Goal: Task Accomplishment & Management: Manage account settings

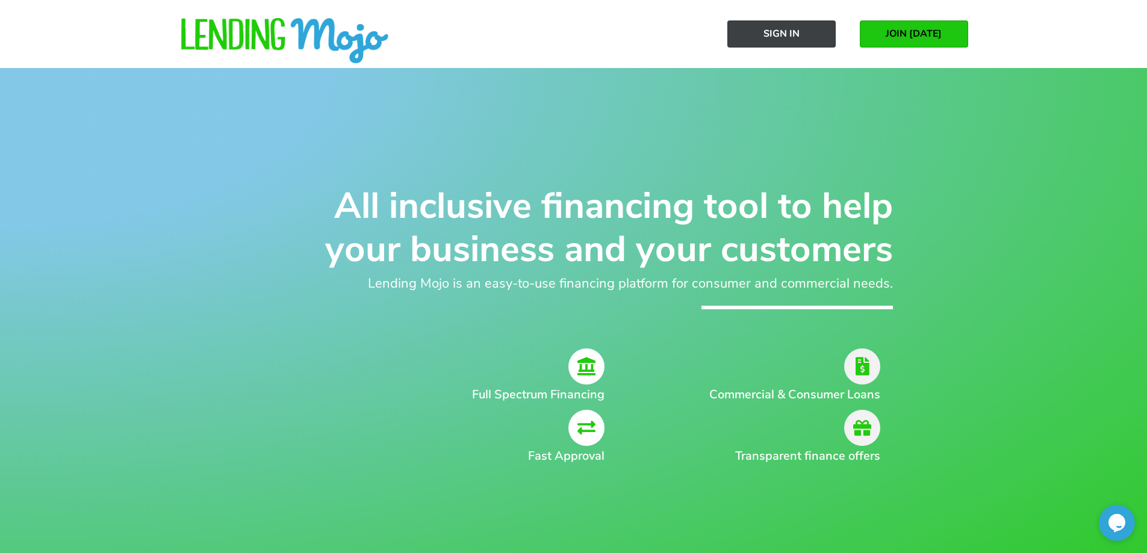
click at [815, 27] on link "Sign In" at bounding box center [781, 33] width 108 height 27
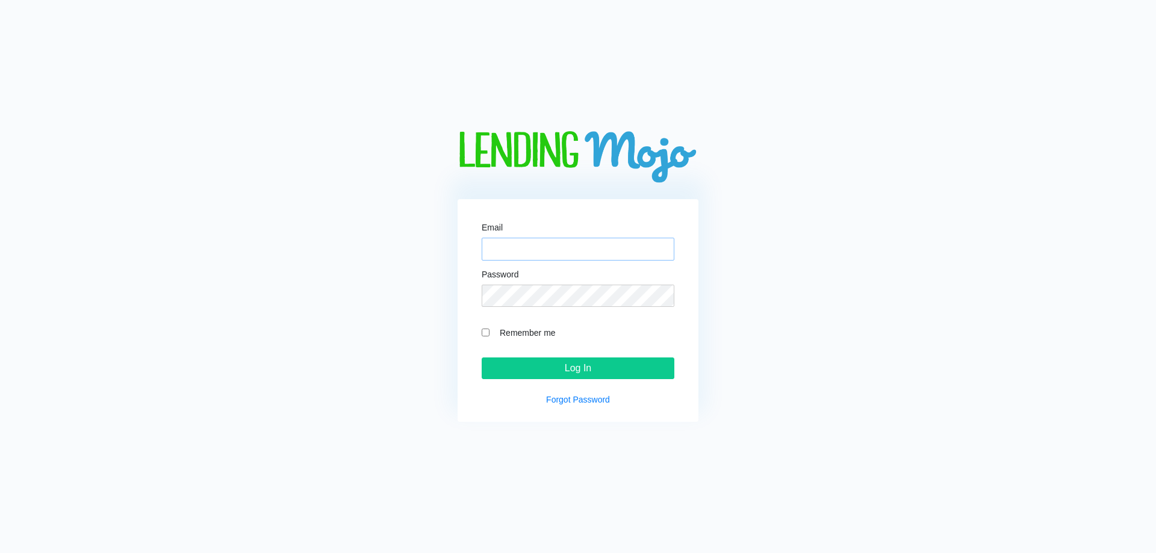
click at [564, 254] on input "Email" at bounding box center [578, 249] width 193 height 23
paste input "[EMAIL_ADDRESS][DOMAIN_NAME]"
type input "[EMAIL_ADDRESS][DOMAIN_NAME]"
click at [484, 334] on input "Remember me" at bounding box center [486, 333] width 8 height 8
checkbox input "true"
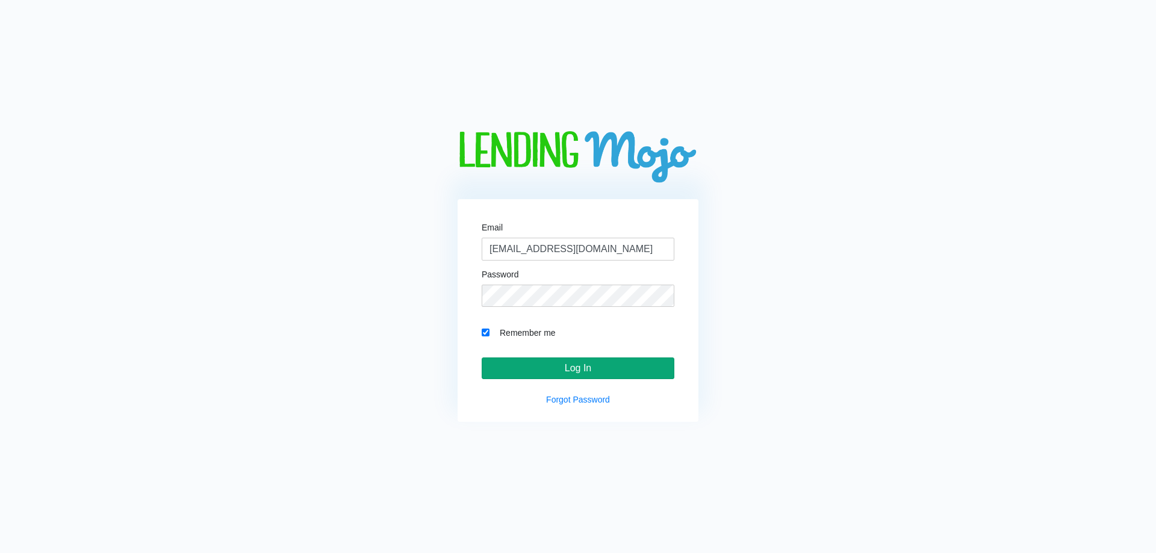
click at [539, 364] on input "Log In" at bounding box center [578, 369] width 193 height 22
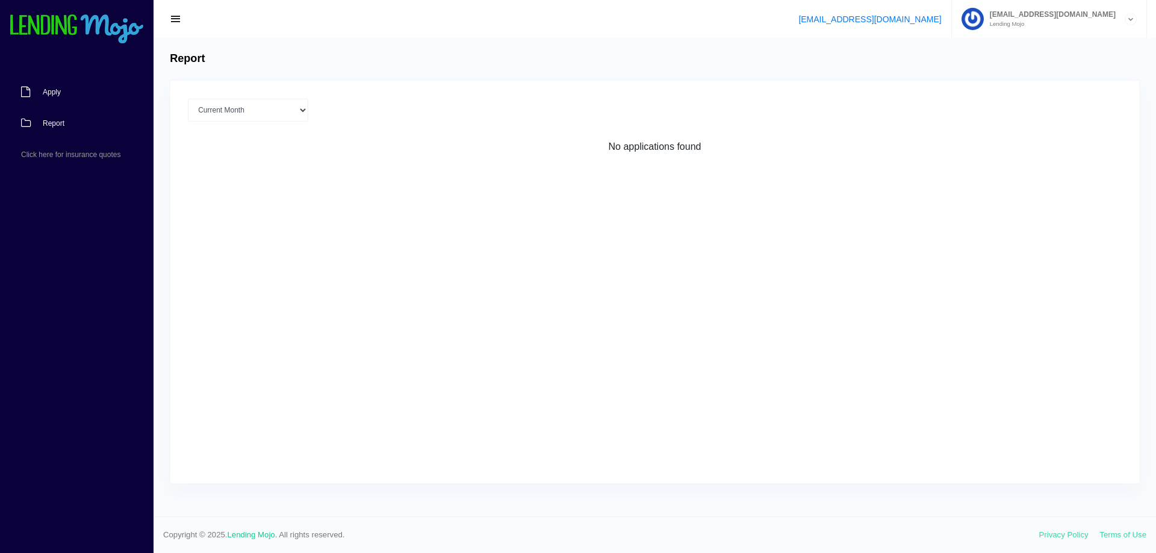
click at [45, 99] on link "Apply" at bounding box center [71, 91] width 142 height 31
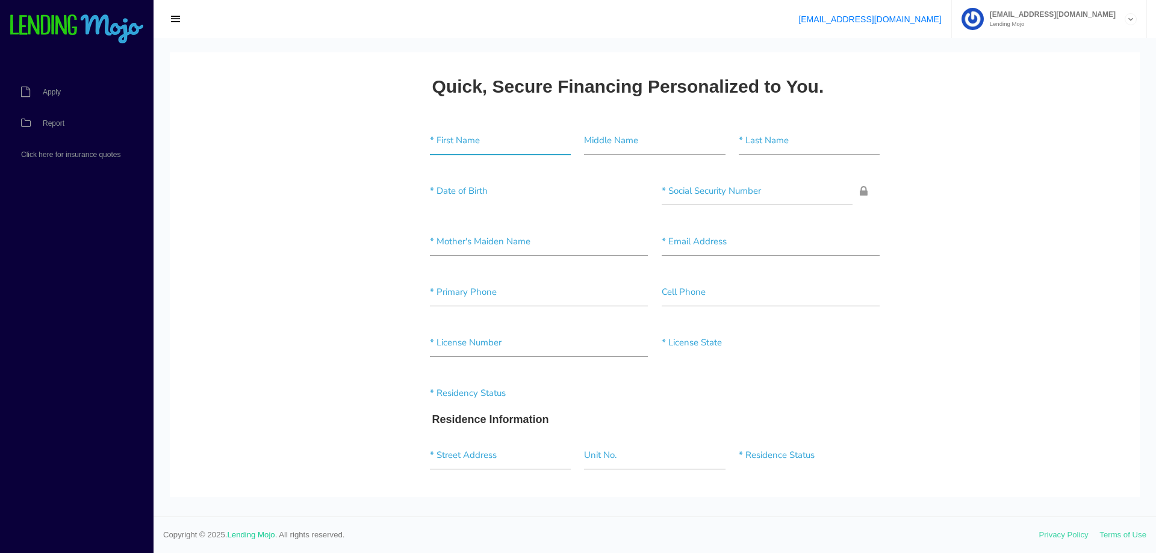
click at [455, 145] on input"] "text" at bounding box center [500, 141] width 141 height 28
click at [135, 167] on link "Click here for insurance quotes" at bounding box center [71, 154] width 142 height 31
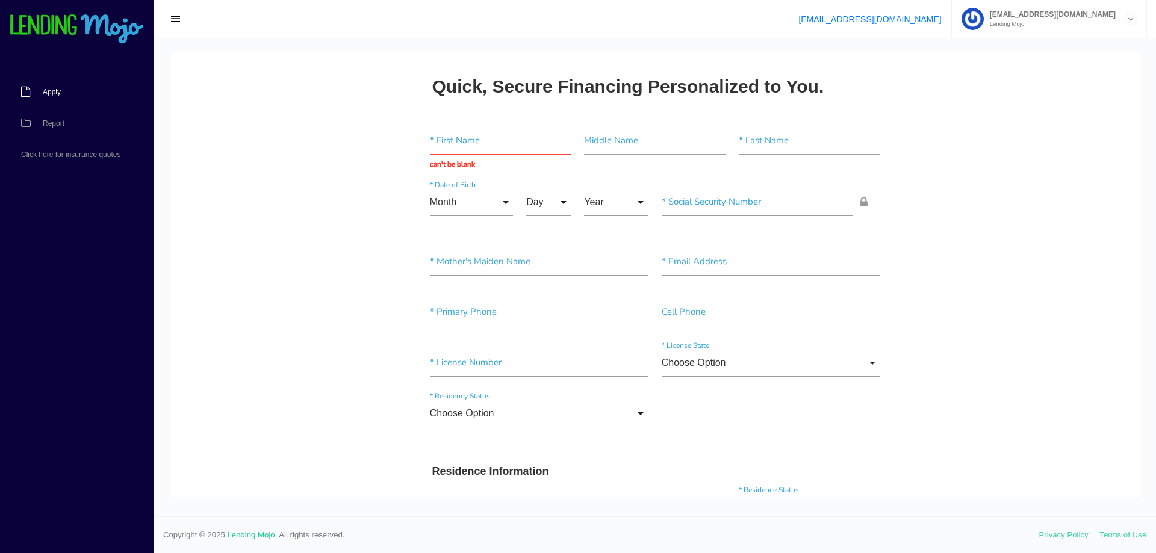
click at [52, 96] on span "Apply" at bounding box center [52, 92] width 18 height 7
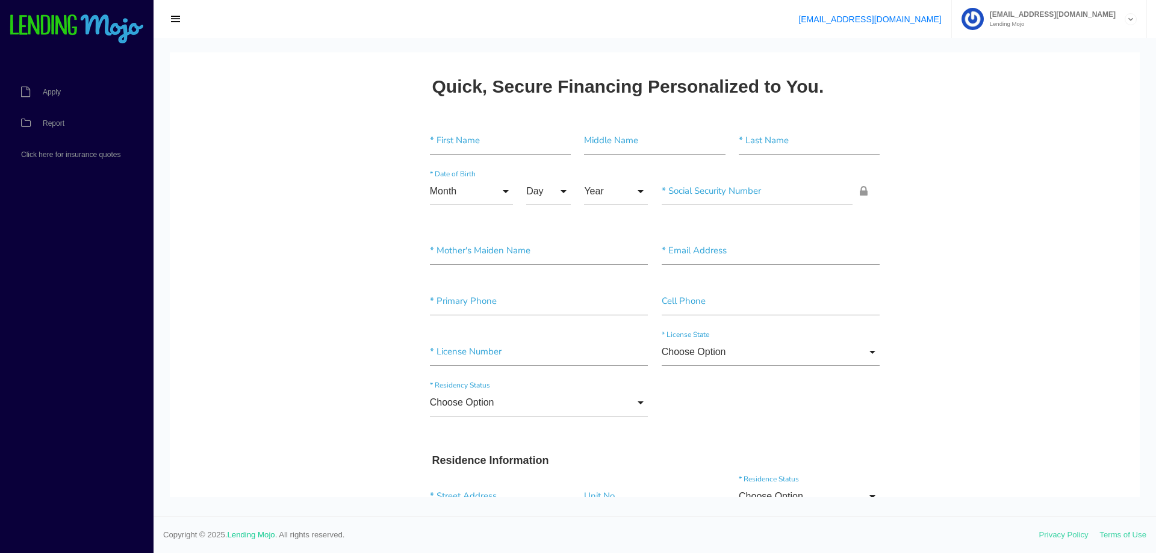
click at [1062, 21] on small "Lending Mojo" at bounding box center [1050, 24] width 132 height 6
click at [1012, 69] on link "Sign Out" at bounding box center [1049, 65] width 193 height 17
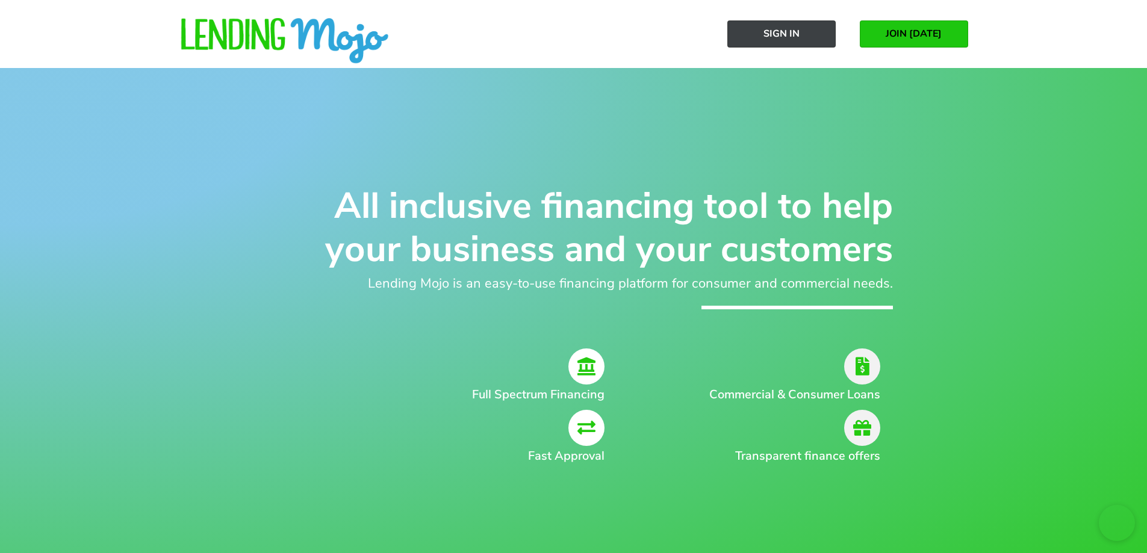
click at [803, 31] on link "Sign In" at bounding box center [781, 33] width 108 height 27
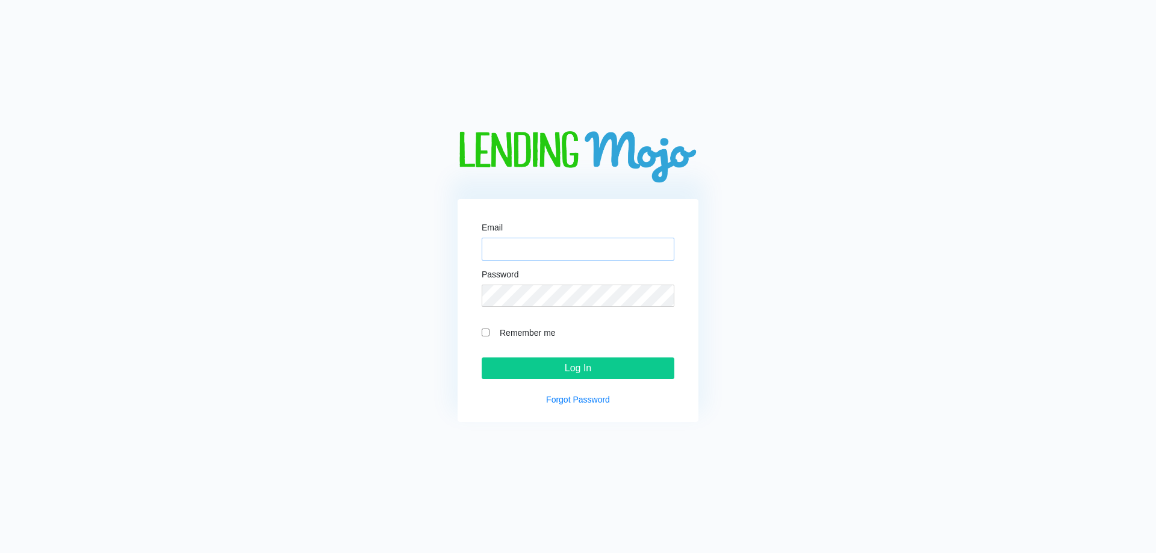
type input "[EMAIL_ADDRESS][DOMAIN_NAME]"
click at [513, 335] on label "Remember me" at bounding box center [584, 333] width 181 height 14
click at [490, 335] on input "Remember me" at bounding box center [486, 333] width 8 height 8
checkbox input "true"
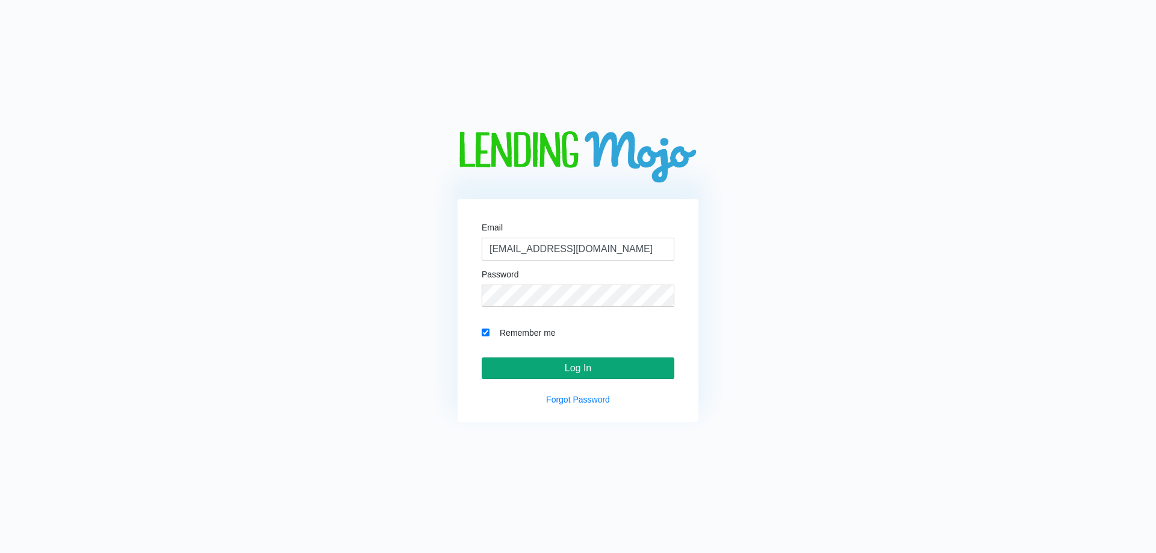
click at [520, 363] on input "Log In" at bounding box center [578, 369] width 193 height 22
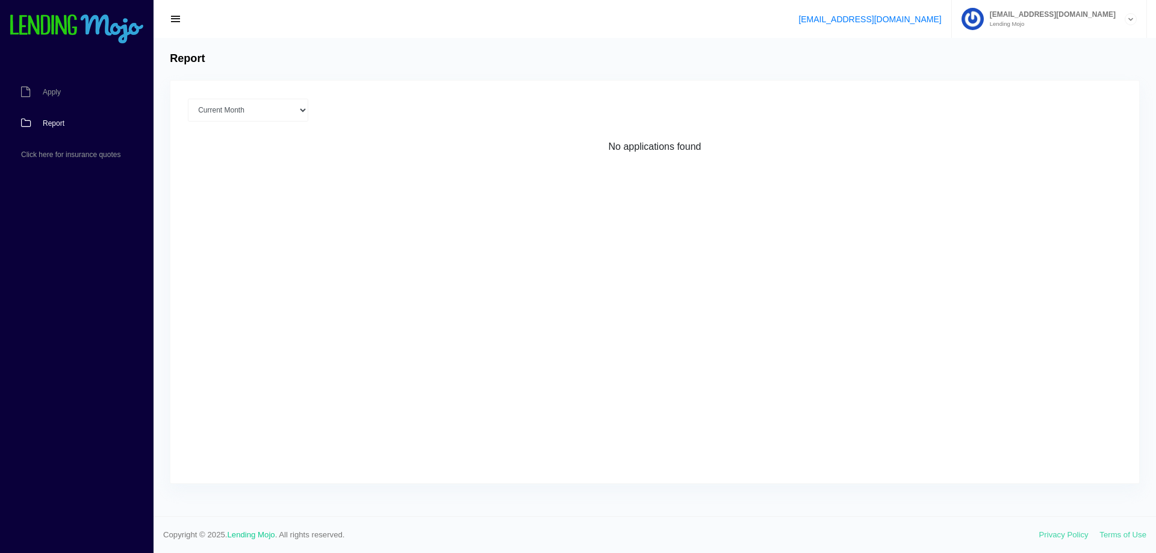
click at [1048, 23] on small "Lending Mojo" at bounding box center [1050, 24] width 132 height 6
click at [1031, 65] on link "Sign Out" at bounding box center [1049, 65] width 193 height 17
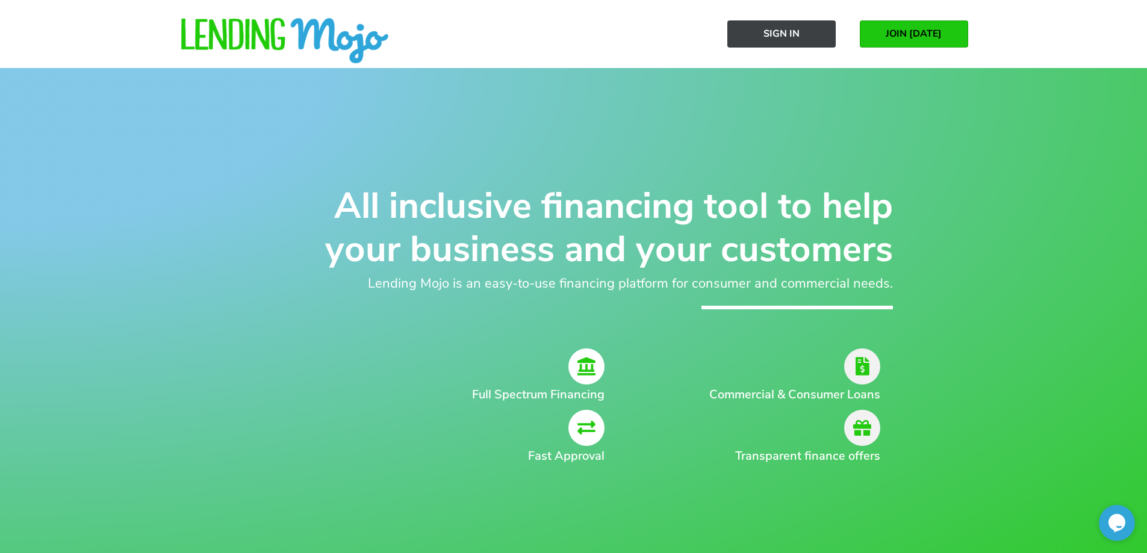
click at [794, 39] on span "Sign In" at bounding box center [782, 33] width 36 height 11
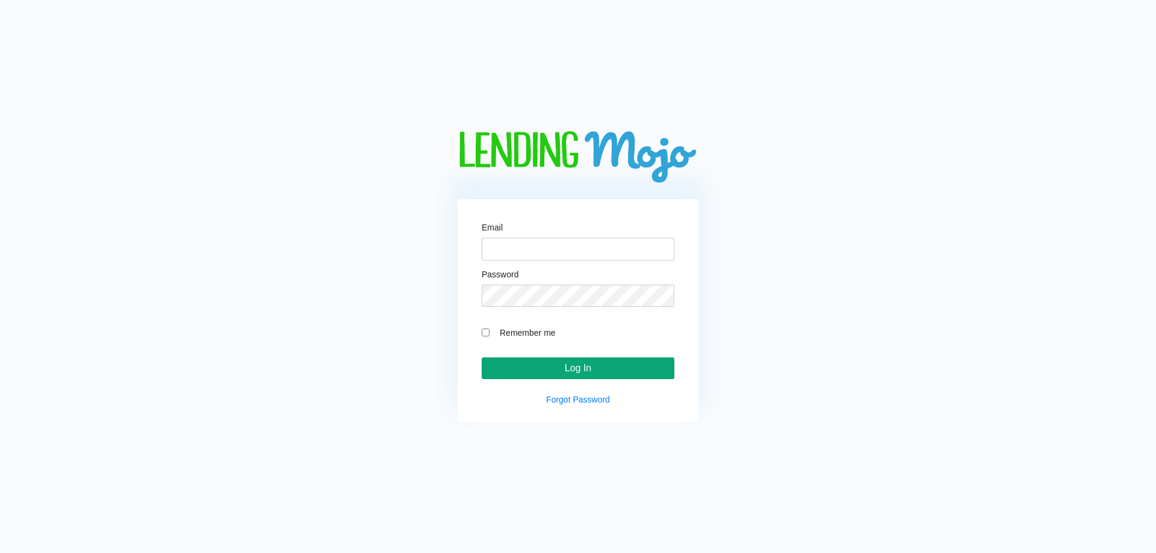
type input "[EMAIL_ADDRESS][DOMAIN_NAME]"
click at [605, 376] on input "Log In" at bounding box center [578, 369] width 193 height 22
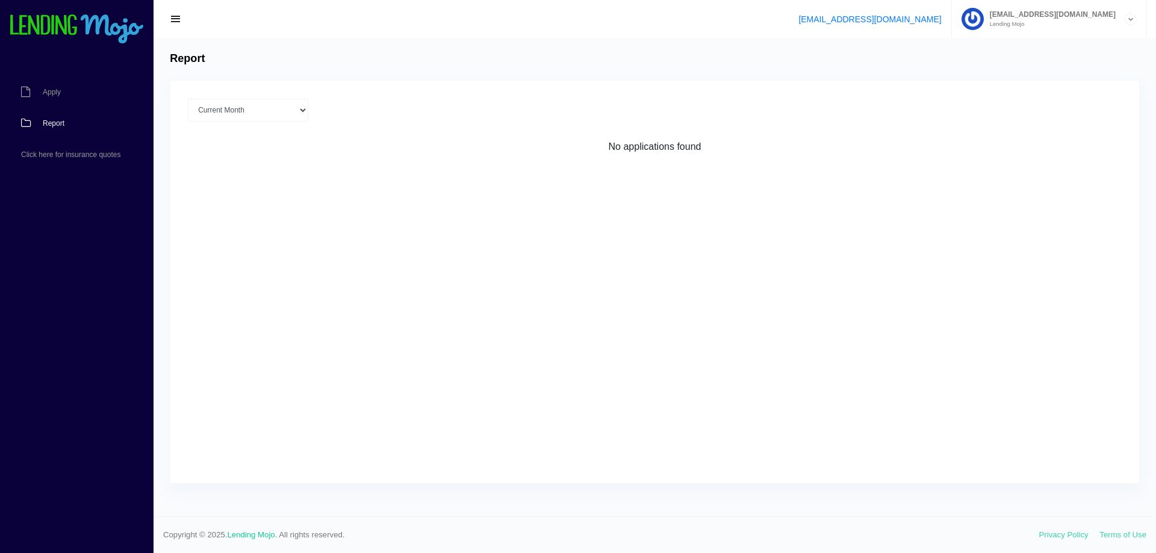
click at [1043, 21] on small "Lending Mojo" at bounding box center [1050, 24] width 132 height 6
click at [1036, 46] on link "Manage Account" at bounding box center [1049, 48] width 193 height 17
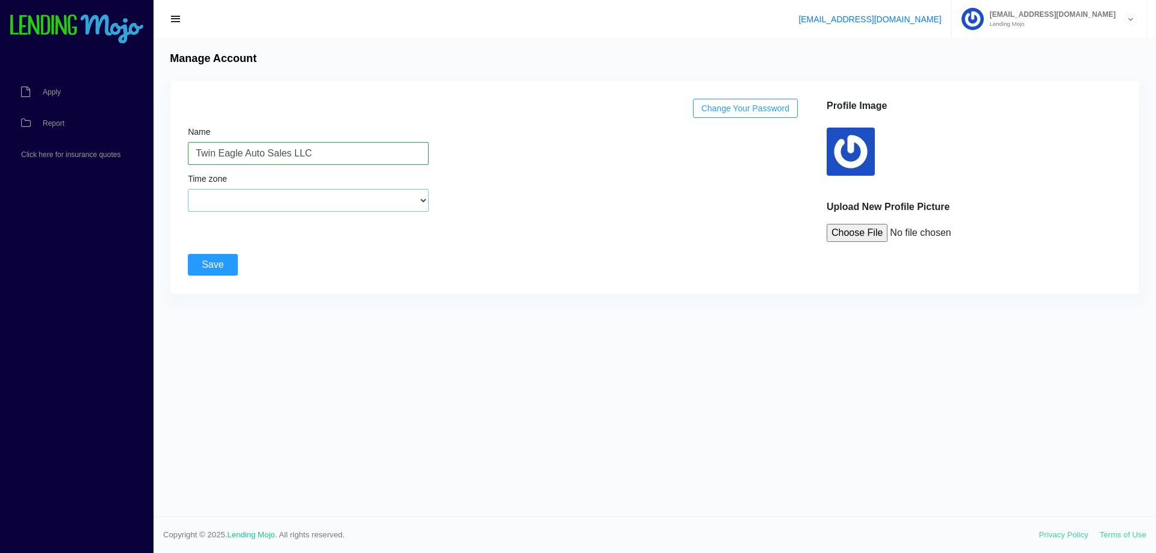
click at [270, 207] on select "(GMT-12:00) International Date Line West (GMT-11:00) American Samoa (GMT-11:00)…" at bounding box center [308, 200] width 241 height 23
select select "Eastern Time (US & Canada)"
click at [188, 189] on select "(GMT-12:00) International Date Line West (GMT-11:00) American Samoa (GMT-11:00)…" at bounding box center [308, 200] width 241 height 23
click at [212, 266] on input "Save" at bounding box center [212, 265] width 49 height 22
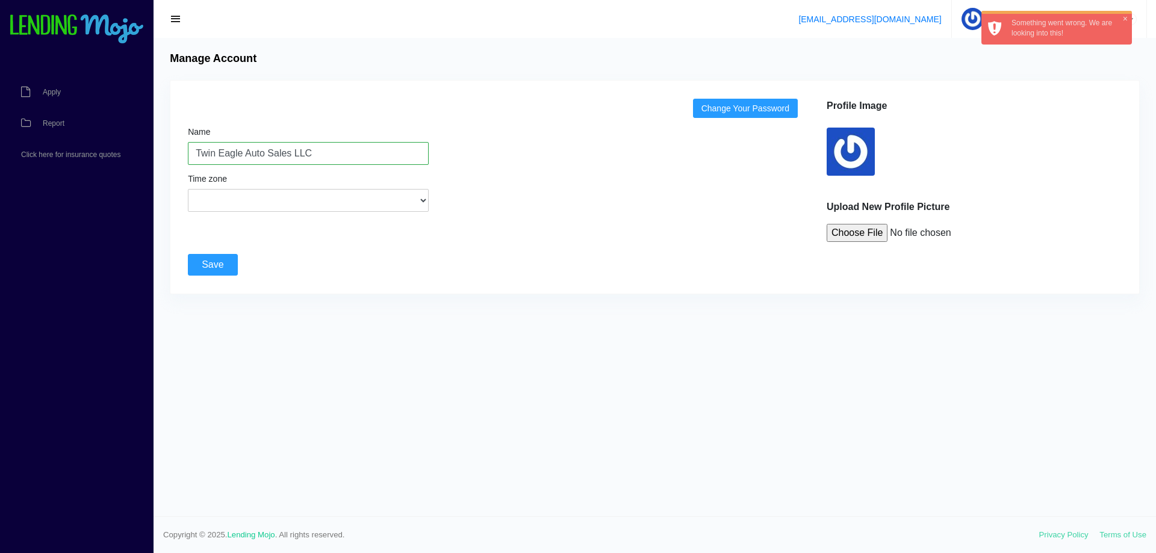
click at [736, 109] on link "Change Your Password" at bounding box center [745, 108] width 105 height 19
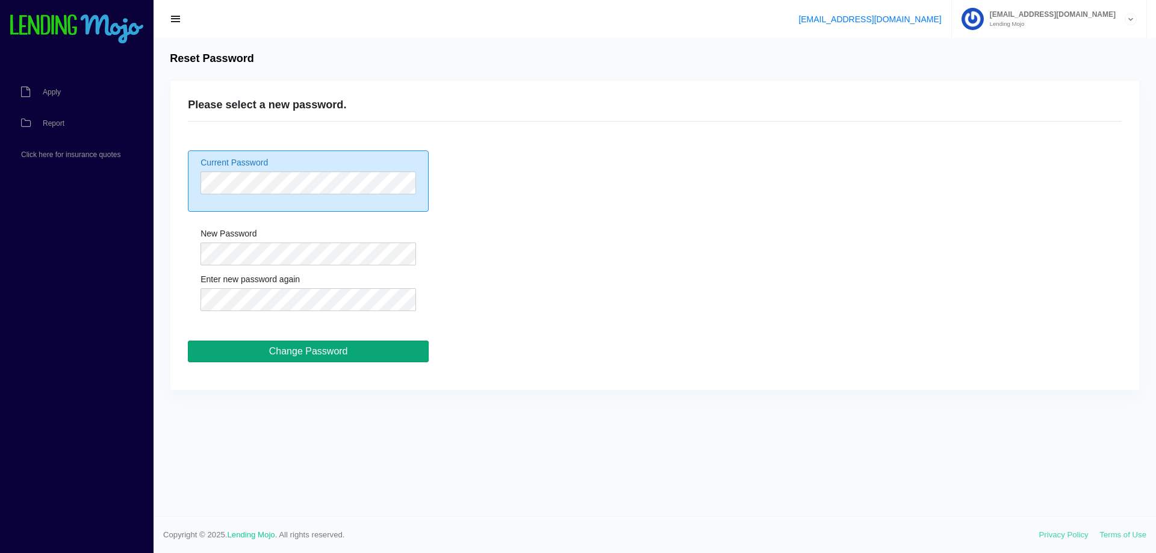
click at [267, 354] on input "Change Password" at bounding box center [308, 352] width 241 height 22
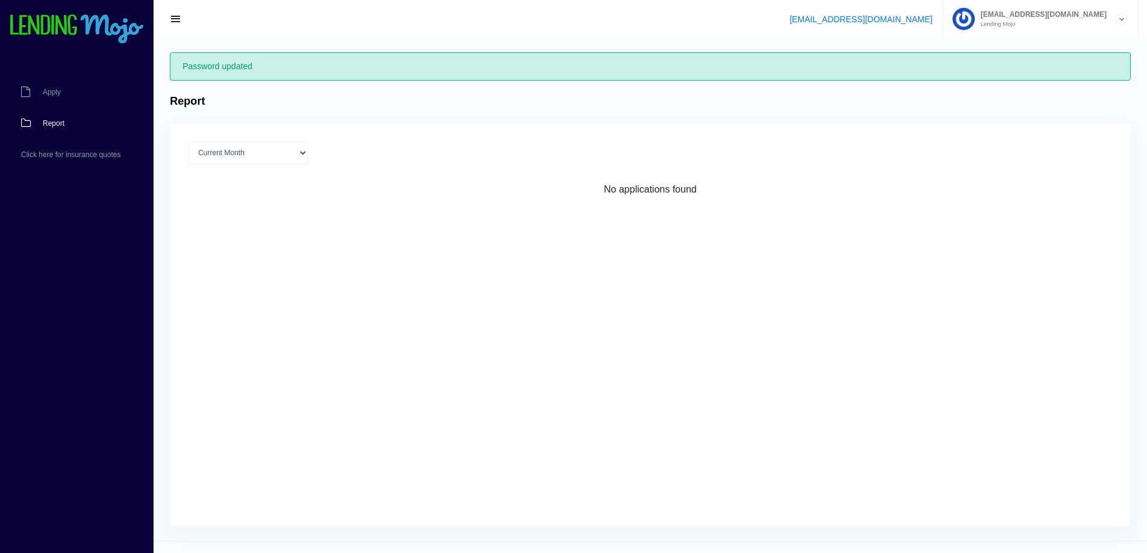
click at [1013, 19] on div "[EMAIL_ADDRESS][DOMAIN_NAME] Lending Mojo" at bounding box center [1045, 19] width 141 height 16
click at [990, 67] on link "Sign Out" at bounding box center [1040, 65] width 193 height 17
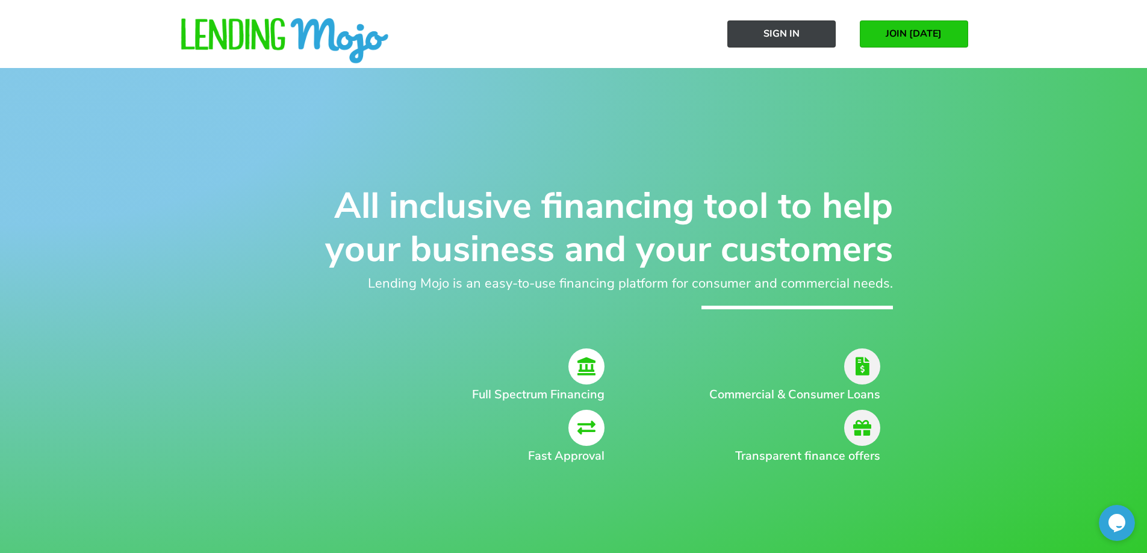
click at [798, 39] on span "Sign In" at bounding box center [782, 33] width 36 height 11
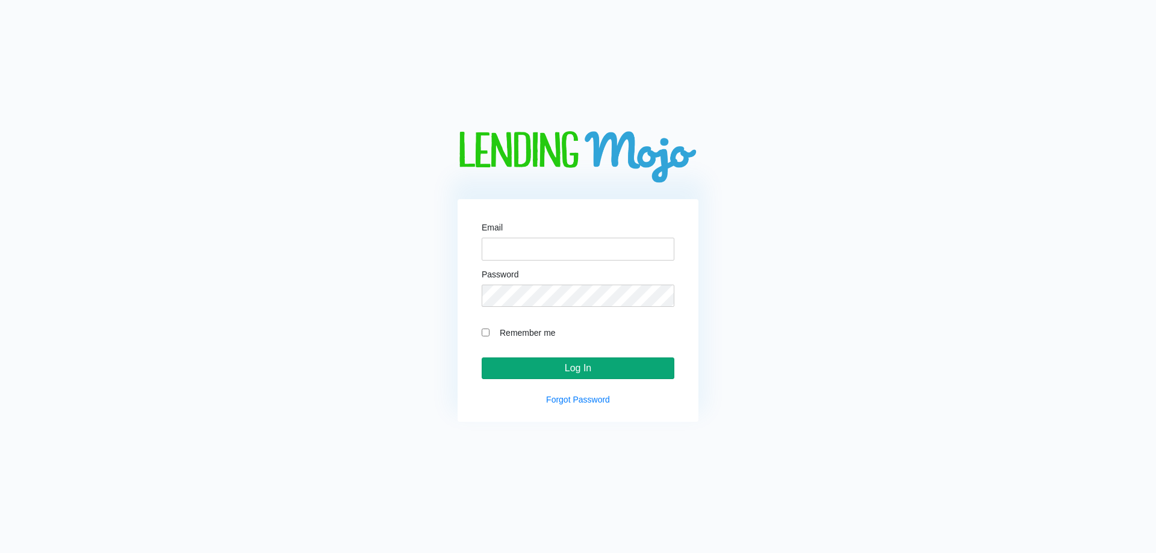
type input "johnattwineagle@gmail.com"
click at [584, 368] on input "Log In" at bounding box center [578, 369] width 193 height 22
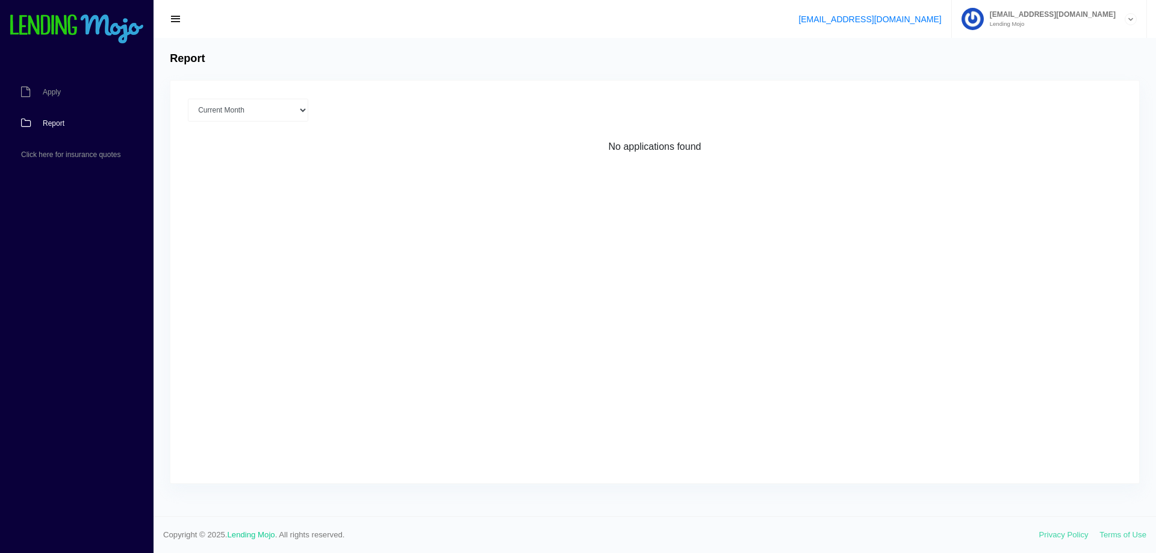
click at [1026, 23] on small "Lending Mojo" at bounding box center [1050, 24] width 132 height 6
click at [1015, 70] on link "Sign Out" at bounding box center [1049, 65] width 193 height 17
